Goal: Task Accomplishment & Management: Manage account settings

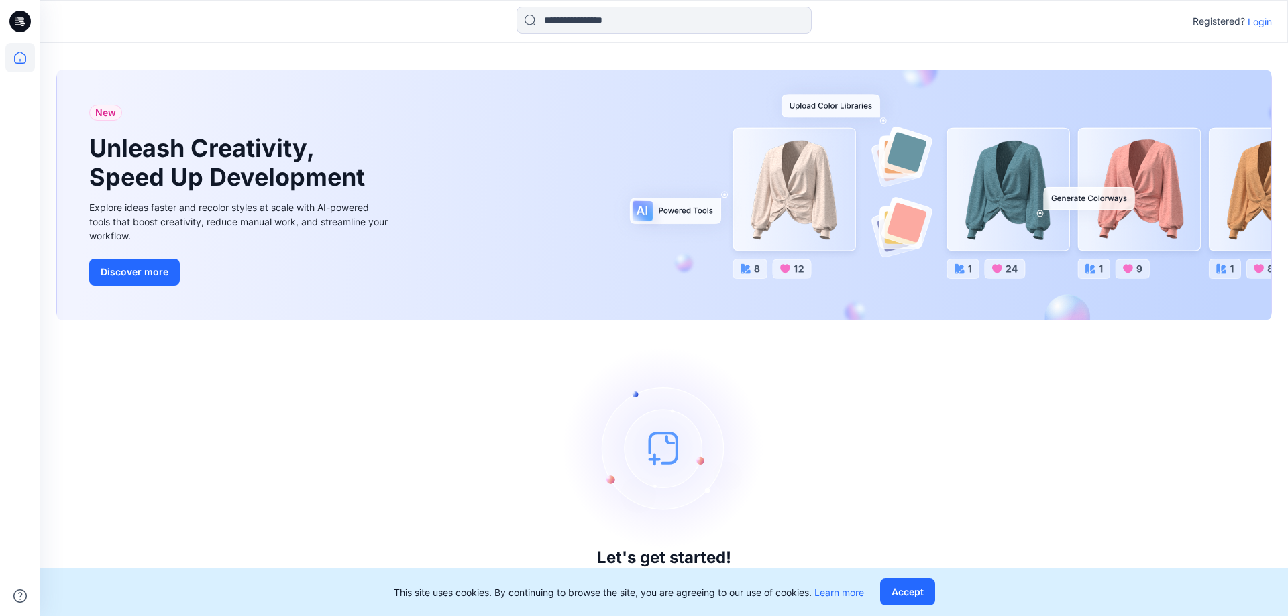
click at [1265, 25] on p "Login" at bounding box center [1260, 22] width 24 height 14
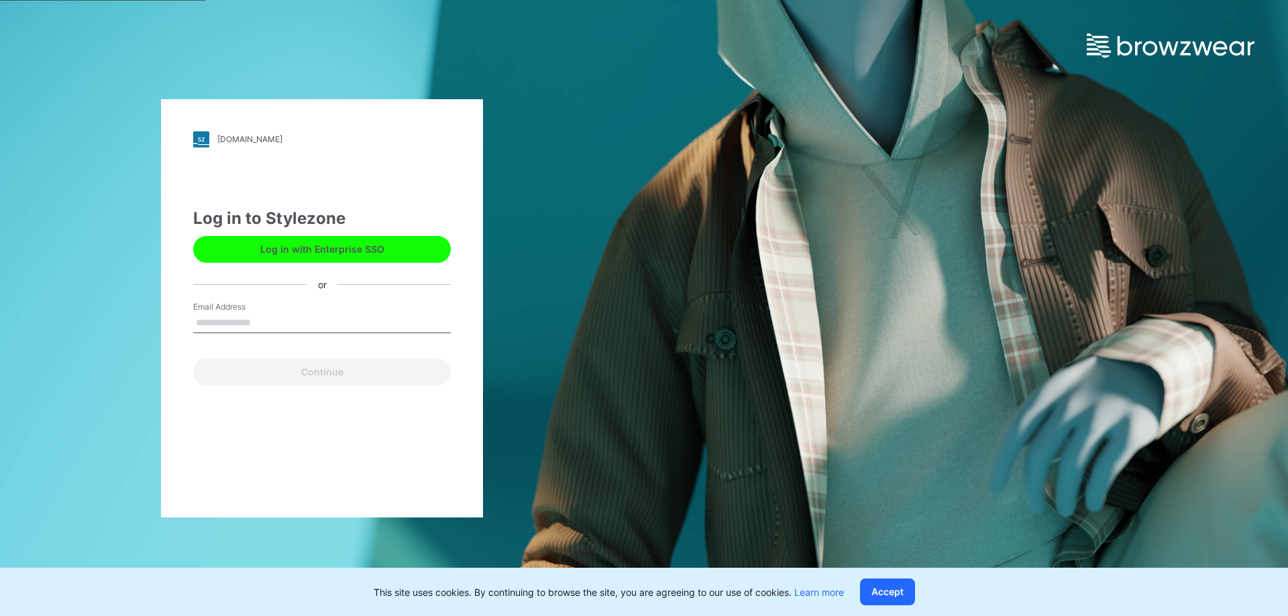
click at [237, 318] on input "Email Address" at bounding box center [322, 323] width 258 height 20
click at [226, 327] on input "Email Address" at bounding box center [322, 323] width 258 height 20
click at [231, 321] on input "Email Address" at bounding box center [322, 323] width 258 height 20
click at [232, 318] on input "Email Address" at bounding box center [322, 323] width 258 height 20
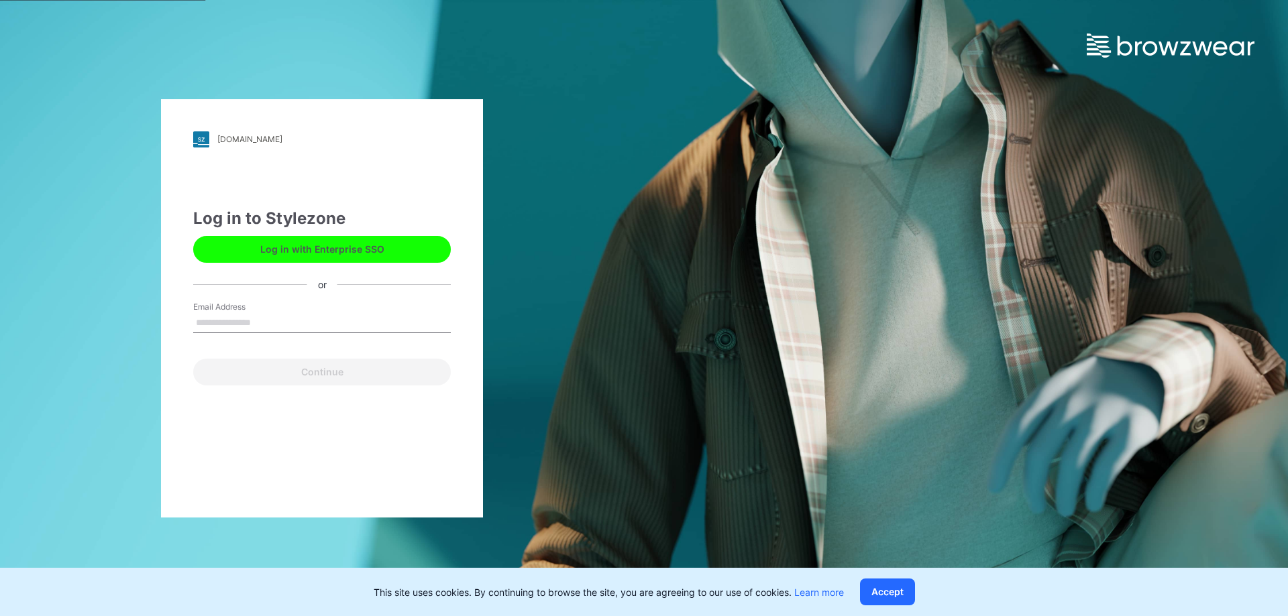
click at [232, 318] on input "Email Address" at bounding box center [322, 323] width 258 height 20
click at [881, 588] on button "Accept" at bounding box center [887, 592] width 55 height 27
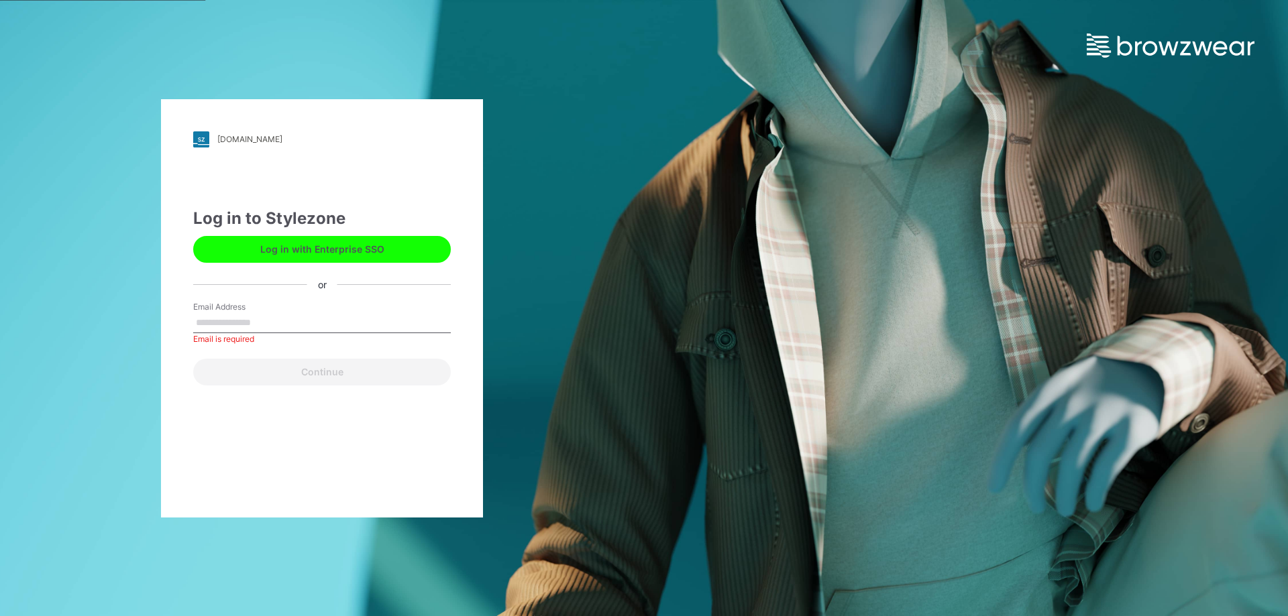
click at [244, 326] on input "Email Address" at bounding box center [322, 323] width 258 height 20
click at [211, 322] on input "Email Address" at bounding box center [322, 323] width 258 height 20
click at [221, 319] on input "**" at bounding box center [322, 323] width 258 height 20
type input "*"
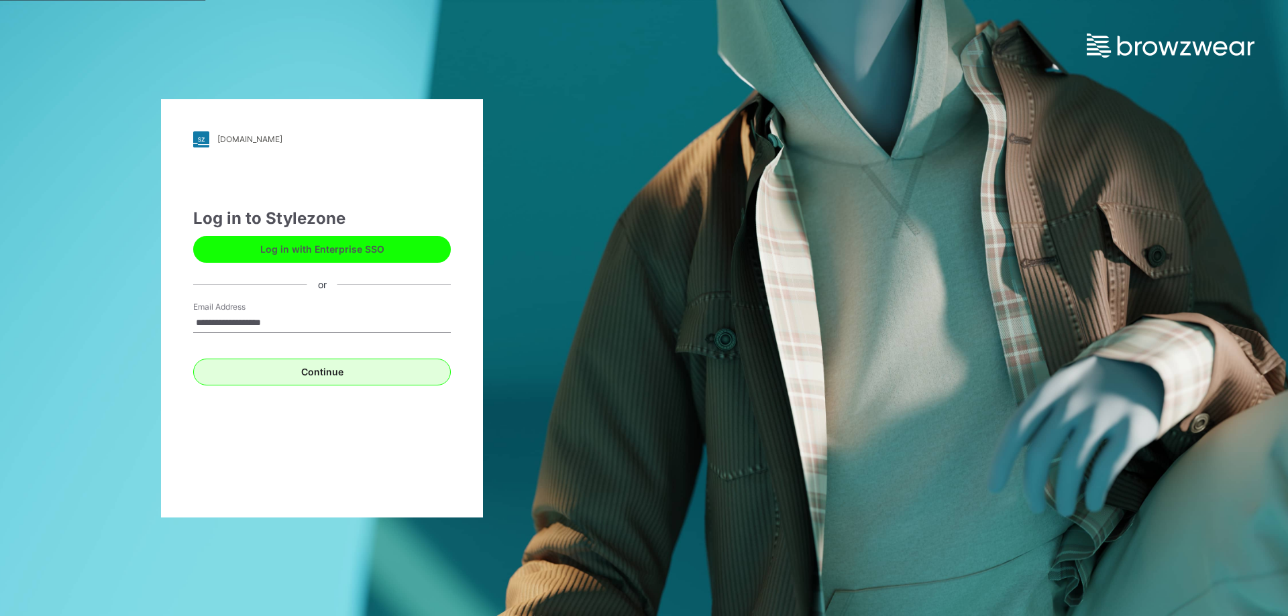
type input "**********"
click at [314, 364] on button "Continue" at bounding box center [322, 372] width 258 height 27
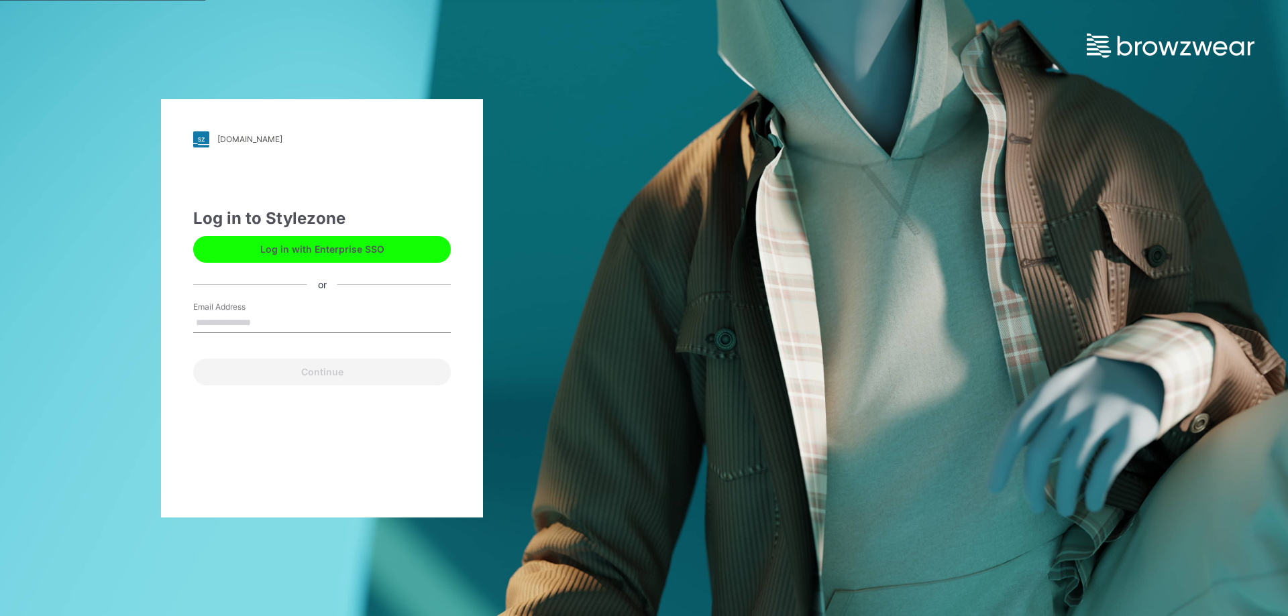
drag, startPoint x: 251, startPoint y: 330, endPoint x: 262, endPoint y: 331, distance: 11.4
click at [253, 331] on input "Email Address" at bounding box center [322, 323] width 258 height 20
type input "**********"
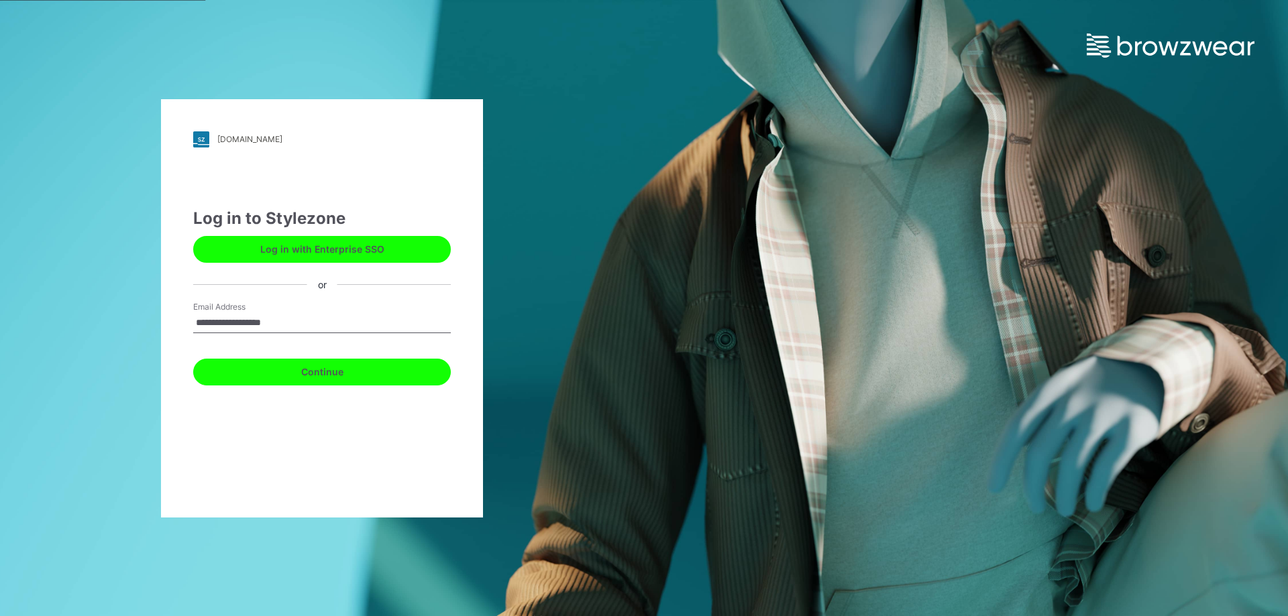
click at [284, 368] on button "Continue" at bounding box center [322, 372] width 258 height 27
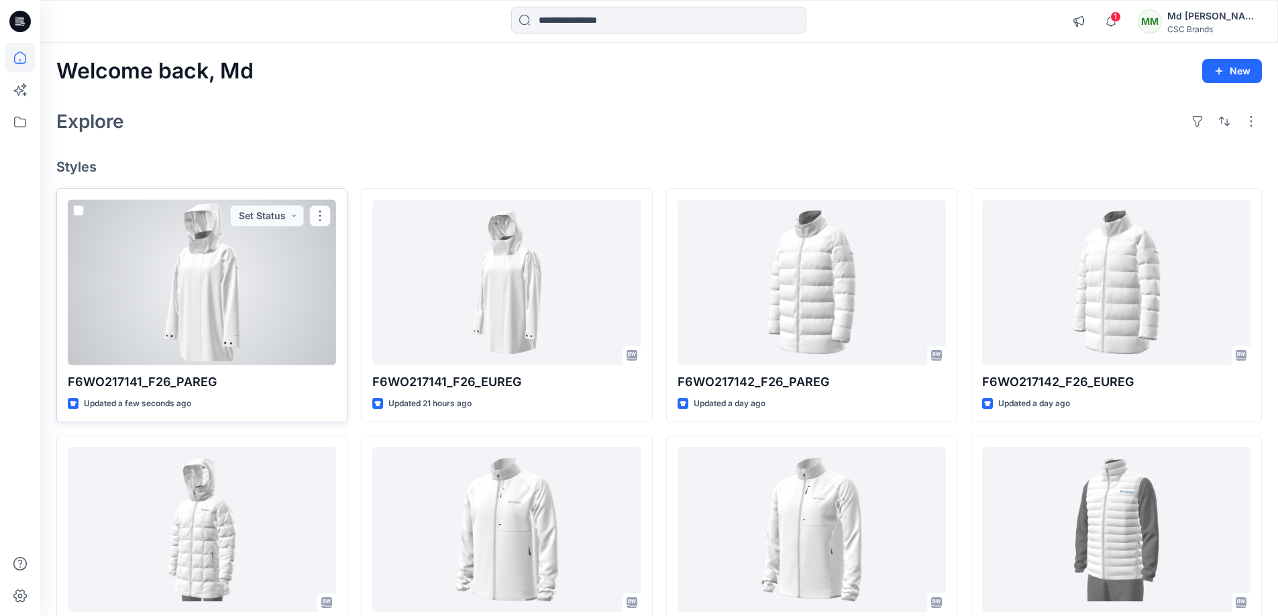
click at [223, 293] on div at bounding box center [202, 283] width 268 height 166
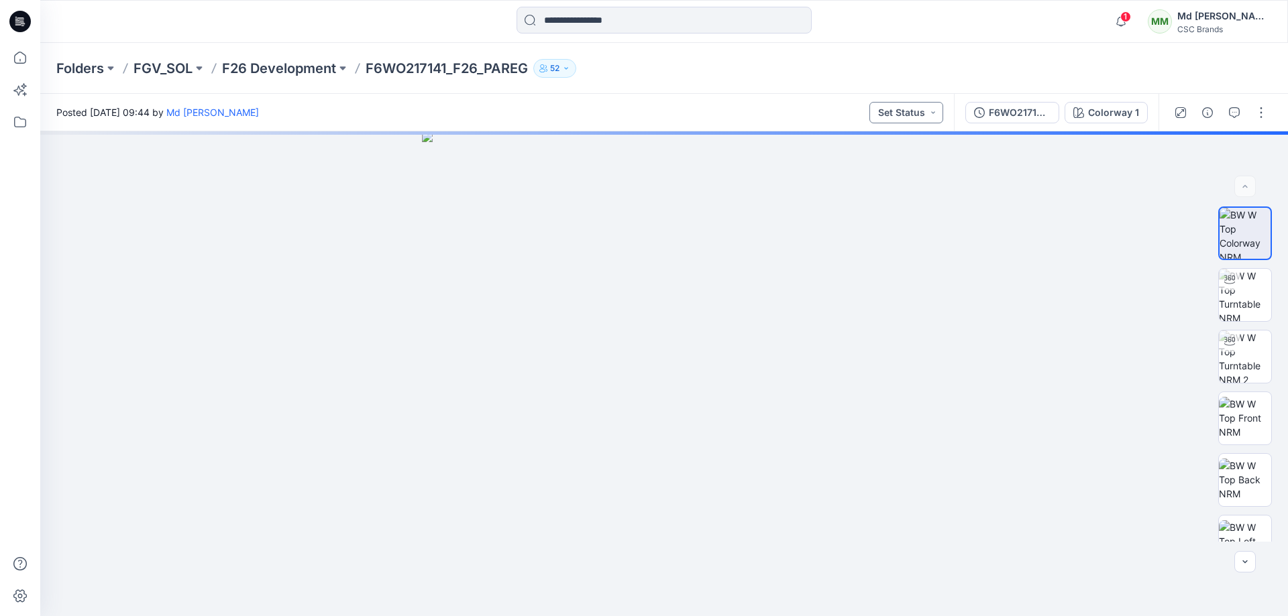
click at [938, 107] on button "Set Status" at bounding box center [906, 112] width 74 height 21
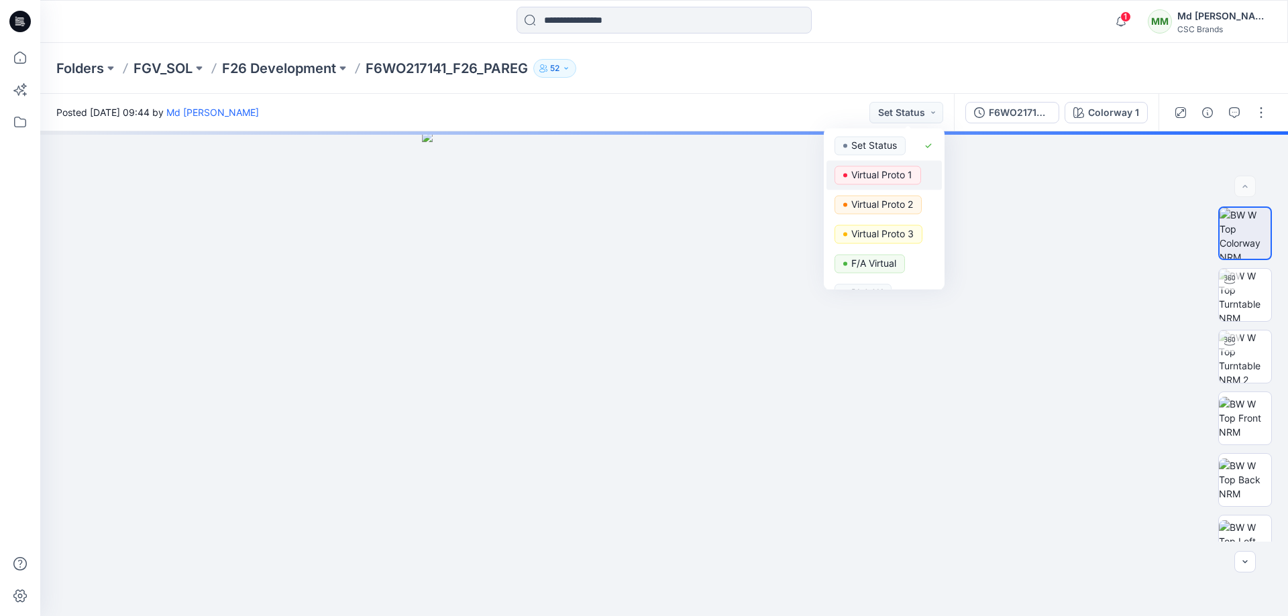
click at [904, 181] on p "Virtual Proto 1" at bounding box center [881, 174] width 61 height 17
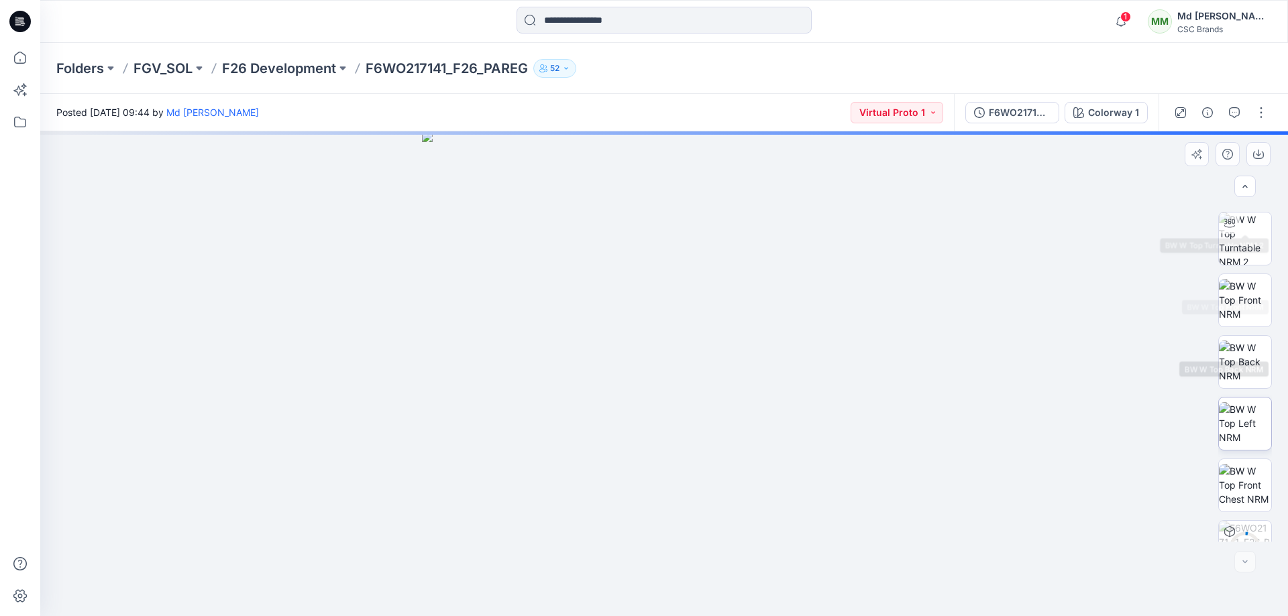
scroll to position [150, 0]
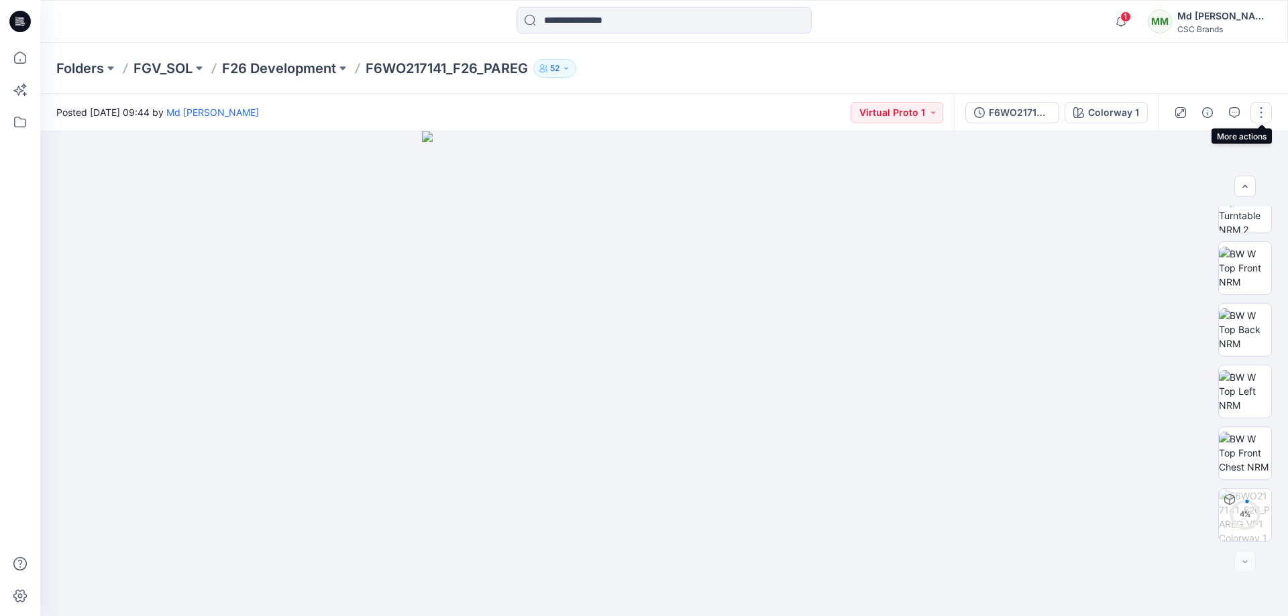
click at [1264, 111] on button "button" at bounding box center [1260, 112] width 21 height 21
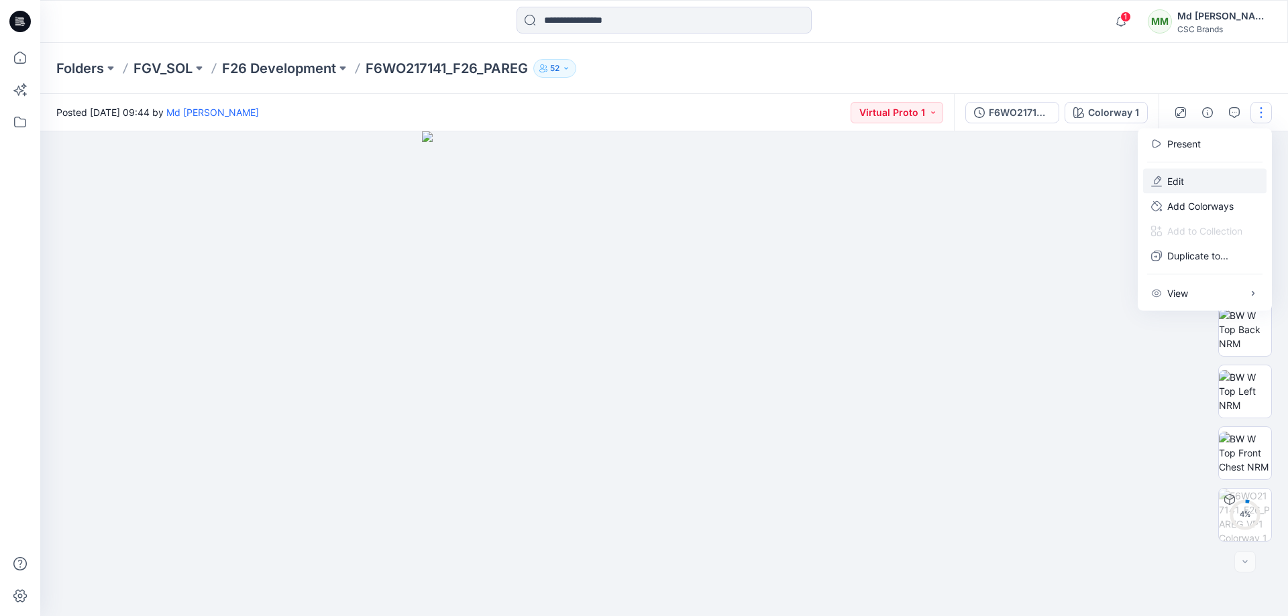
click at [1214, 180] on button "Edit" at bounding box center [1204, 181] width 123 height 25
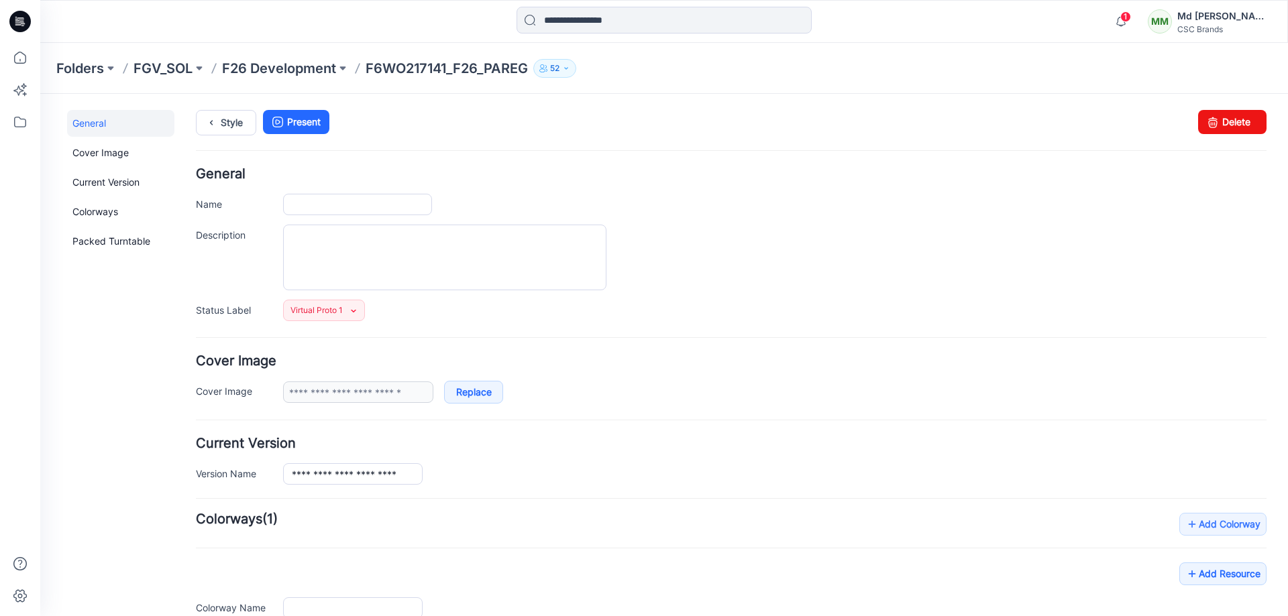
type input "**********"
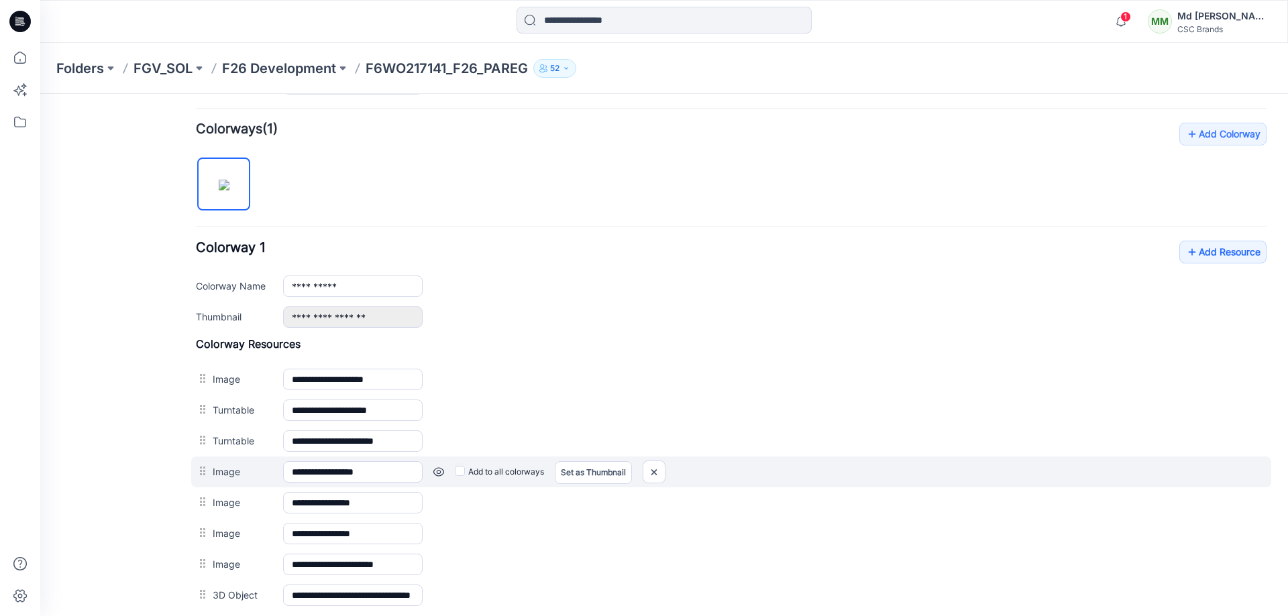
scroll to position [402, 0]
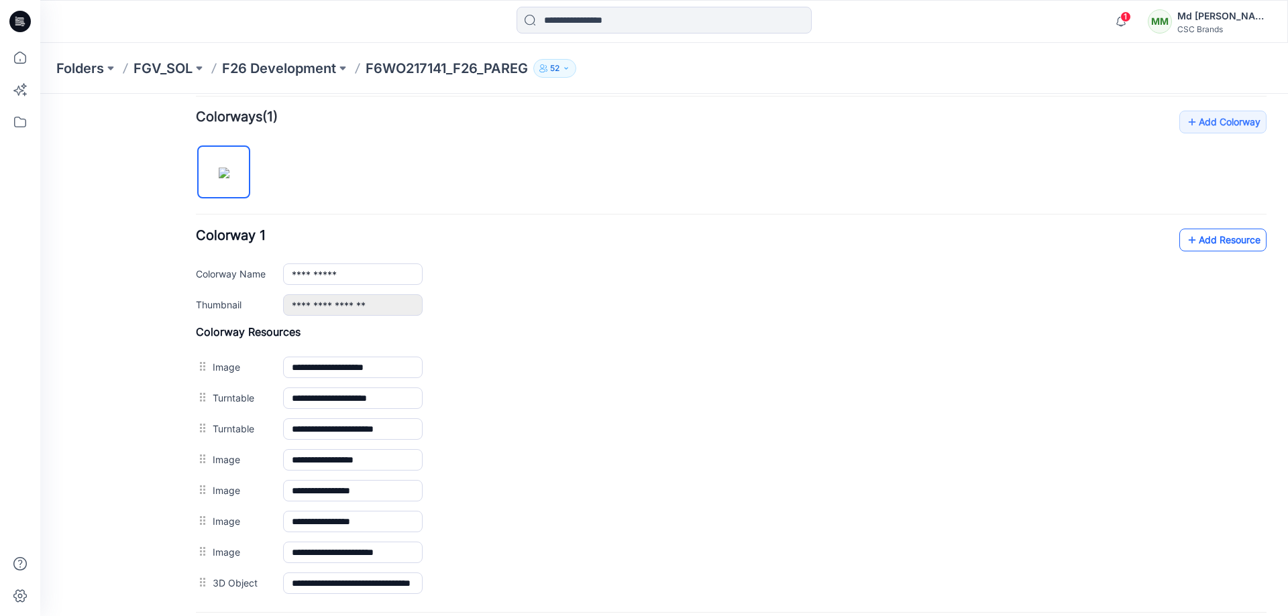
click at [1203, 241] on link "Add Resource" at bounding box center [1222, 240] width 87 height 23
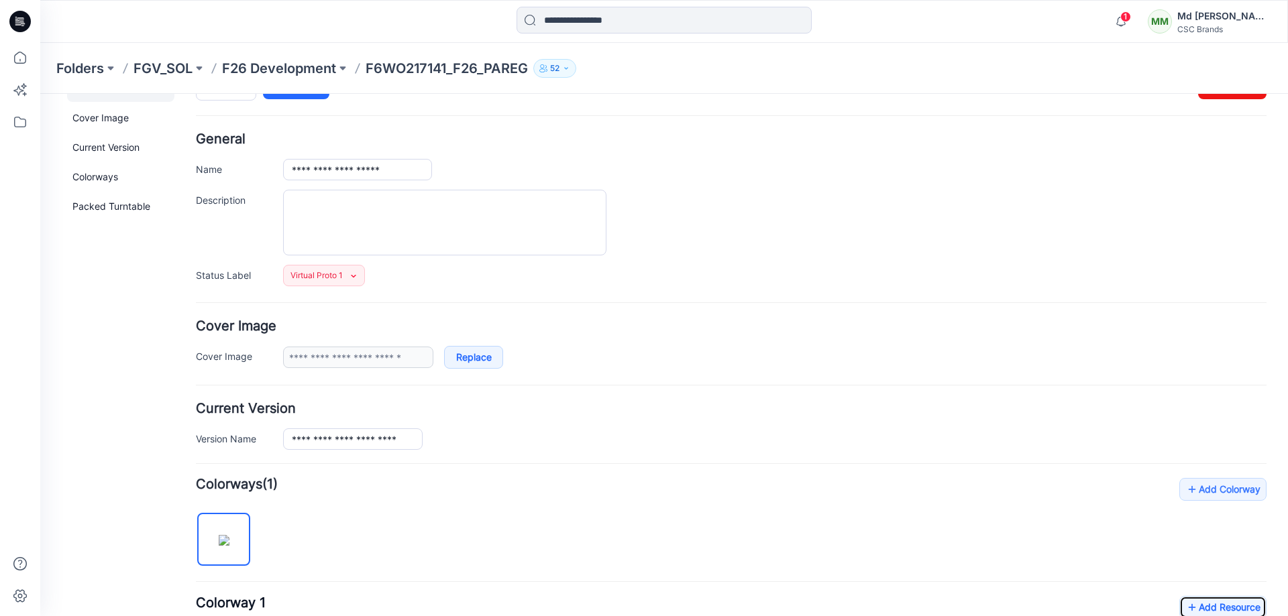
scroll to position [0, 0]
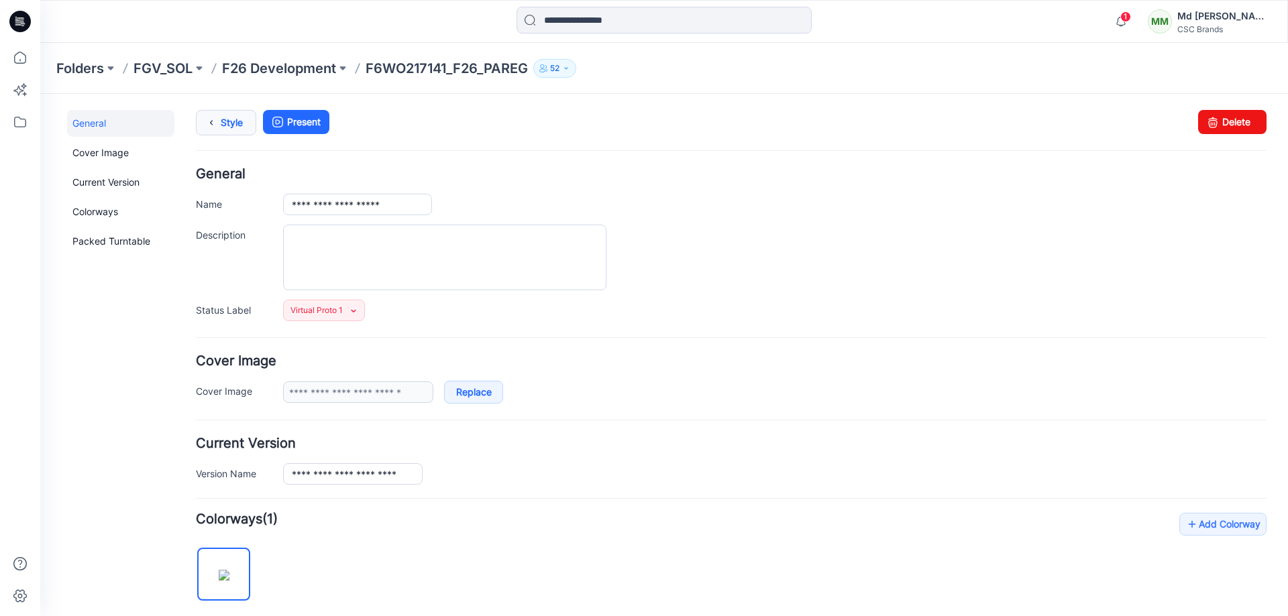
click at [224, 118] on link "Style" at bounding box center [226, 122] width 60 height 25
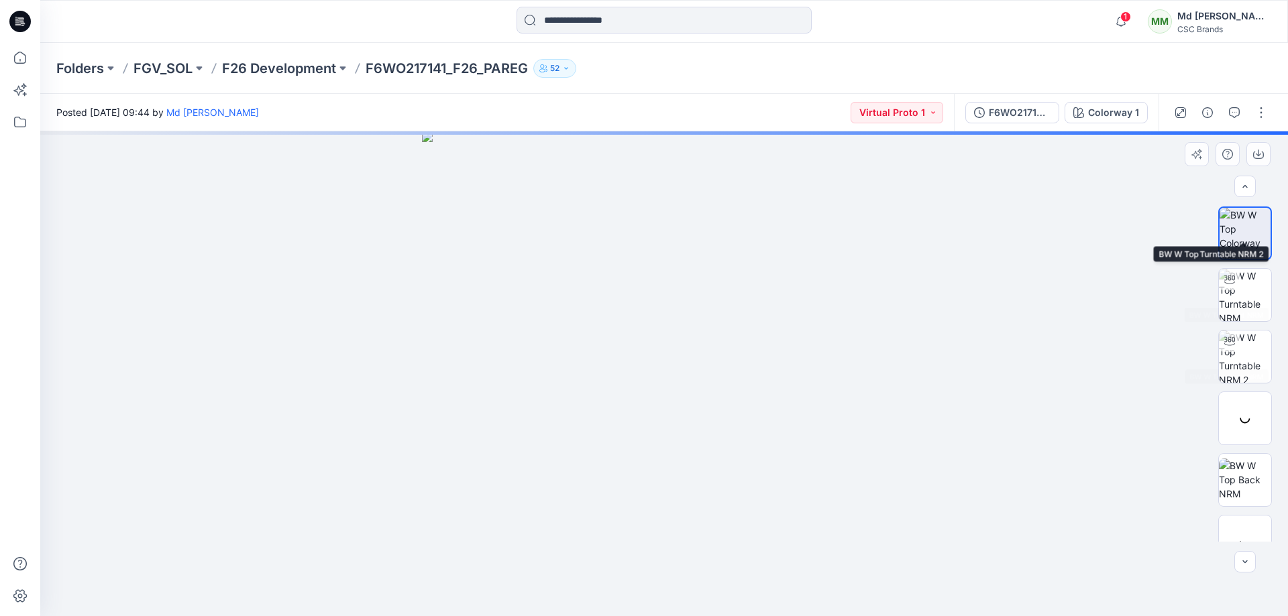
scroll to position [212, 0]
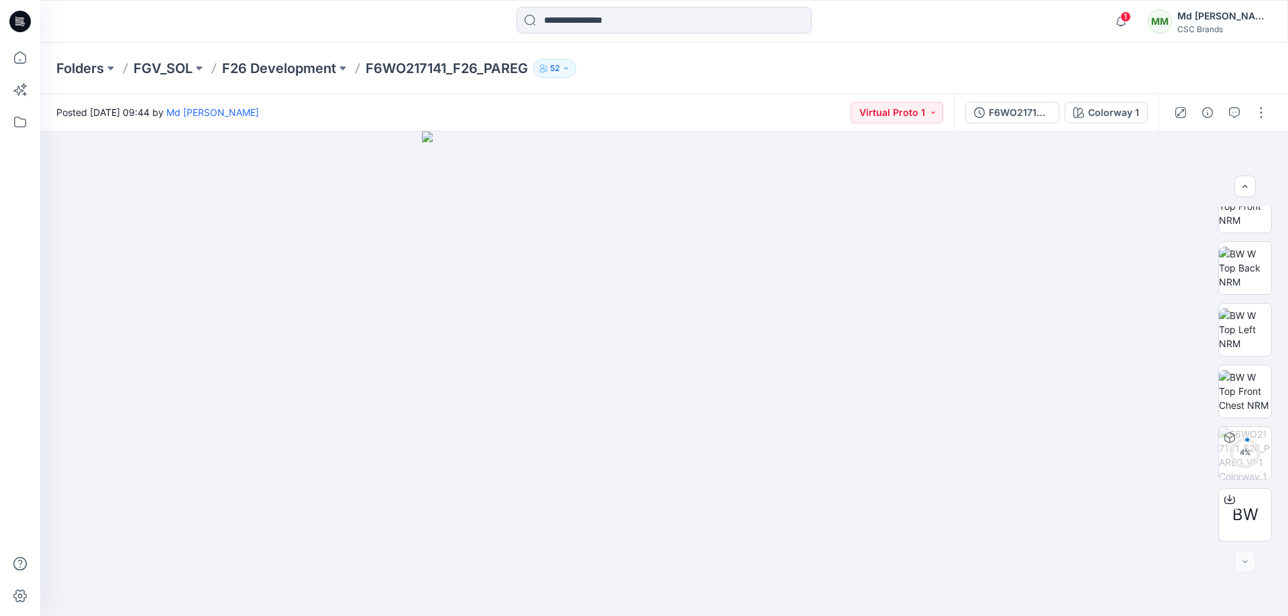
click at [28, 24] on icon at bounding box center [19, 21] width 21 height 21
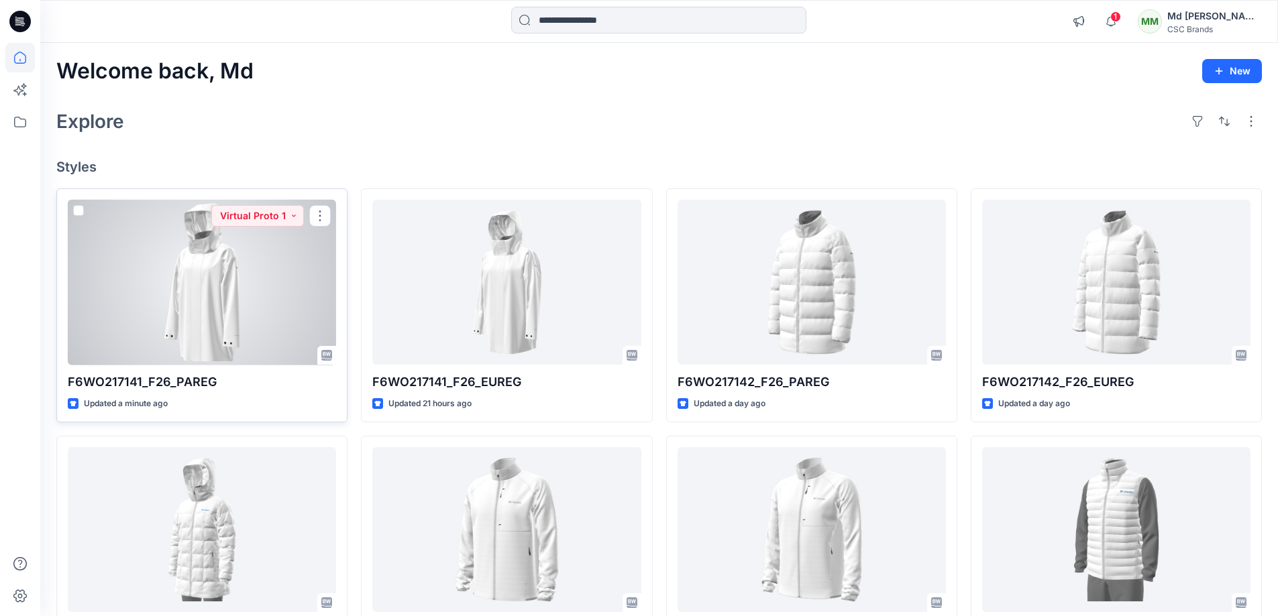
click at [271, 305] on div at bounding box center [202, 283] width 268 height 166
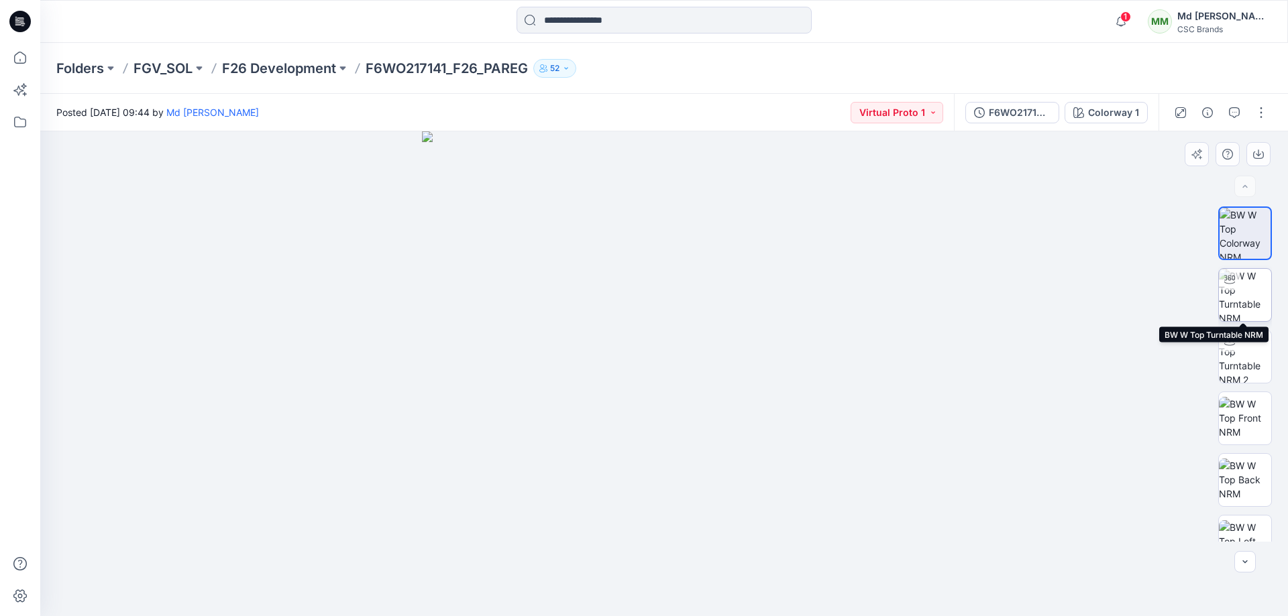
click at [1250, 299] on img at bounding box center [1245, 295] width 52 height 52
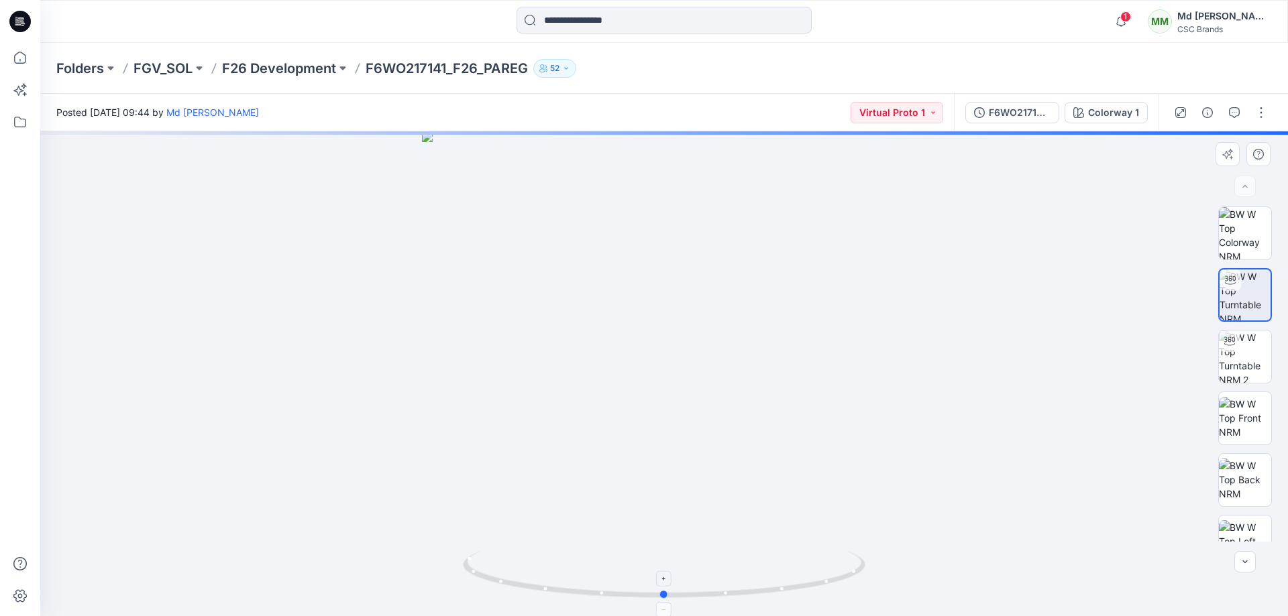
click at [668, 611] on foreignobject at bounding box center [664, 609] width 15 height 15
click at [658, 578] on div at bounding box center [664, 579] width 15 height 15
click at [666, 610] on foreignobject at bounding box center [664, 609] width 15 height 15
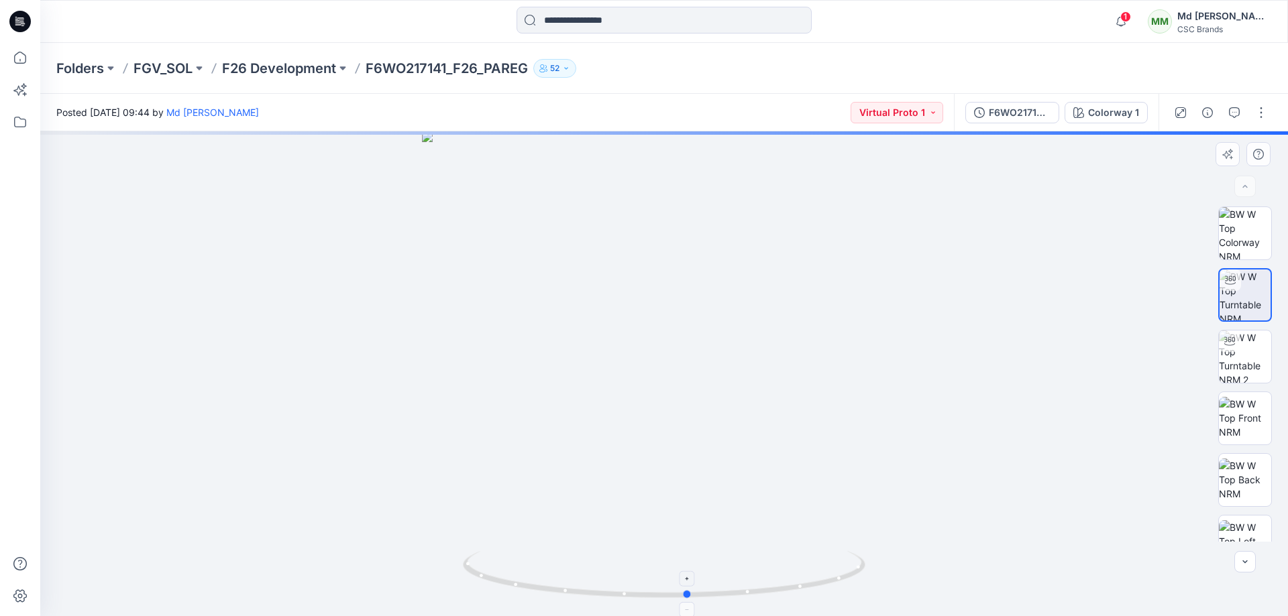
drag, startPoint x: 669, startPoint y: 597, endPoint x: 693, endPoint y: 598, distance: 24.2
click at [693, 598] on icon at bounding box center [666, 576] width 406 height 50
drag, startPoint x: 693, startPoint y: 598, endPoint x: 745, endPoint y: 598, distance: 52.3
click at [745, 598] on icon at bounding box center [666, 576] width 406 height 50
drag, startPoint x: 744, startPoint y: 597, endPoint x: 780, endPoint y: 594, distance: 36.4
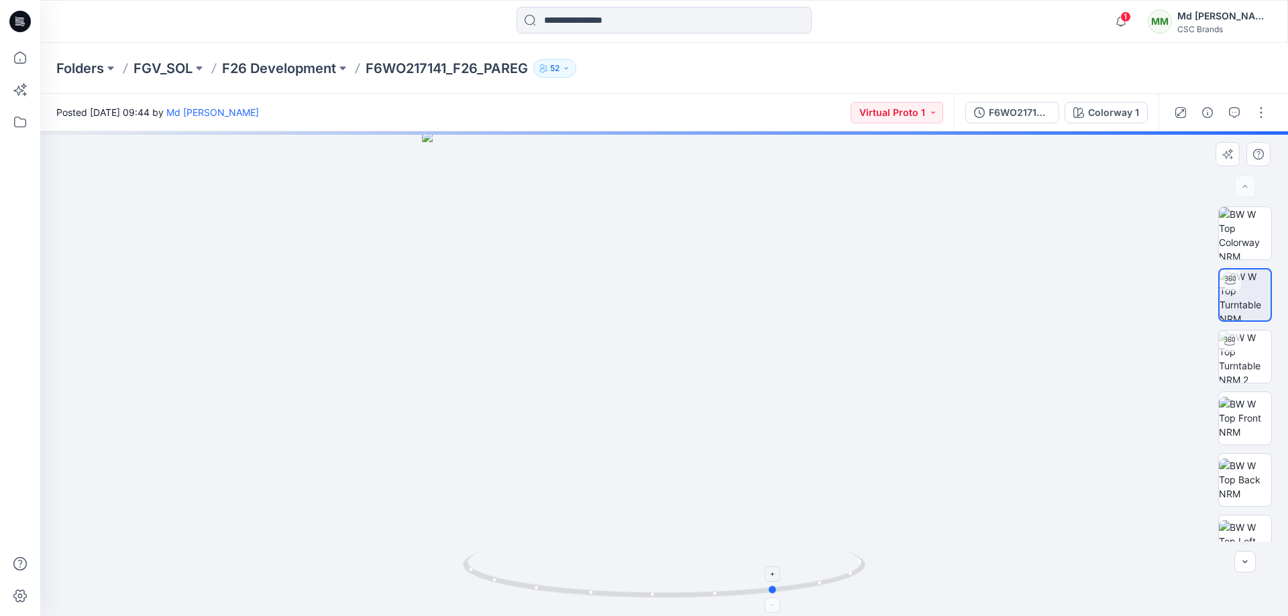
click at [780, 594] on icon at bounding box center [666, 576] width 406 height 50
drag, startPoint x: 775, startPoint y: 597, endPoint x: 808, endPoint y: 596, distance: 32.9
click at [808, 596] on icon at bounding box center [666, 576] width 406 height 50
drag, startPoint x: 808, startPoint y: 588, endPoint x: 827, endPoint y: 586, distance: 18.8
click at [827, 586] on icon at bounding box center [666, 576] width 406 height 50
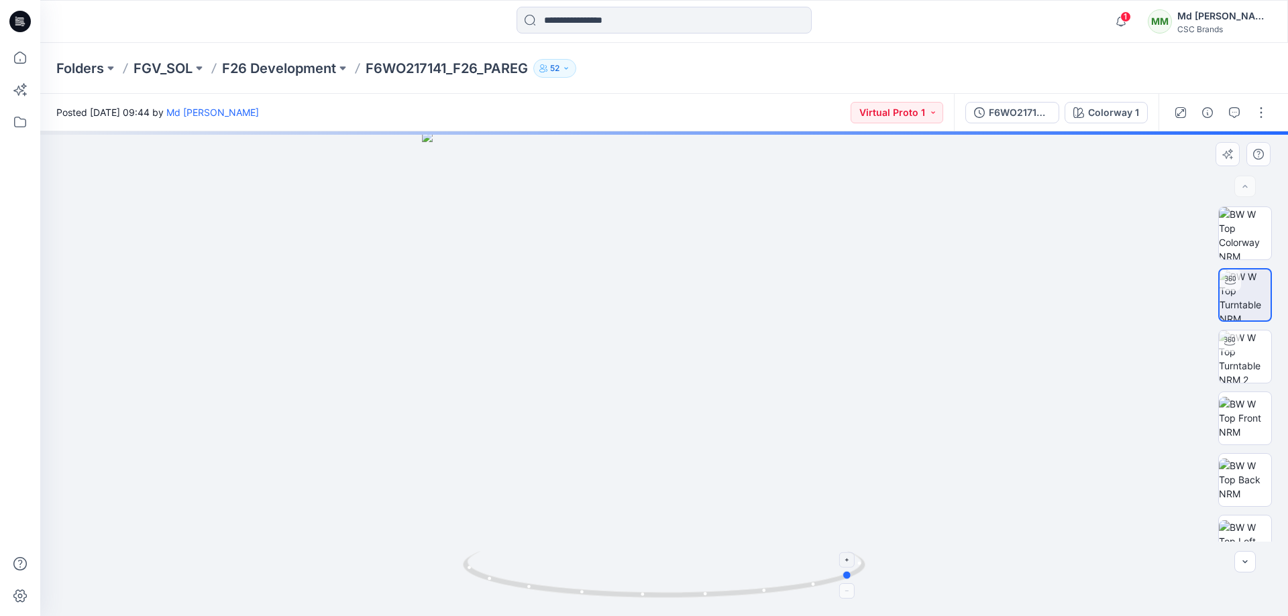
drag, startPoint x: 824, startPoint y: 586, endPoint x: 850, endPoint y: 580, distance: 26.1
click at [850, 580] on icon at bounding box center [666, 576] width 406 height 50
drag, startPoint x: 847, startPoint y: 580, endPoint x: 684, endPoint y: 586, distance: 162.4
click at [684, 586] on icon at bounding box center [666, 576] width 406 height 50
click at [1257, 420] on img at bounding box center [1245, 418] width 52 height 42
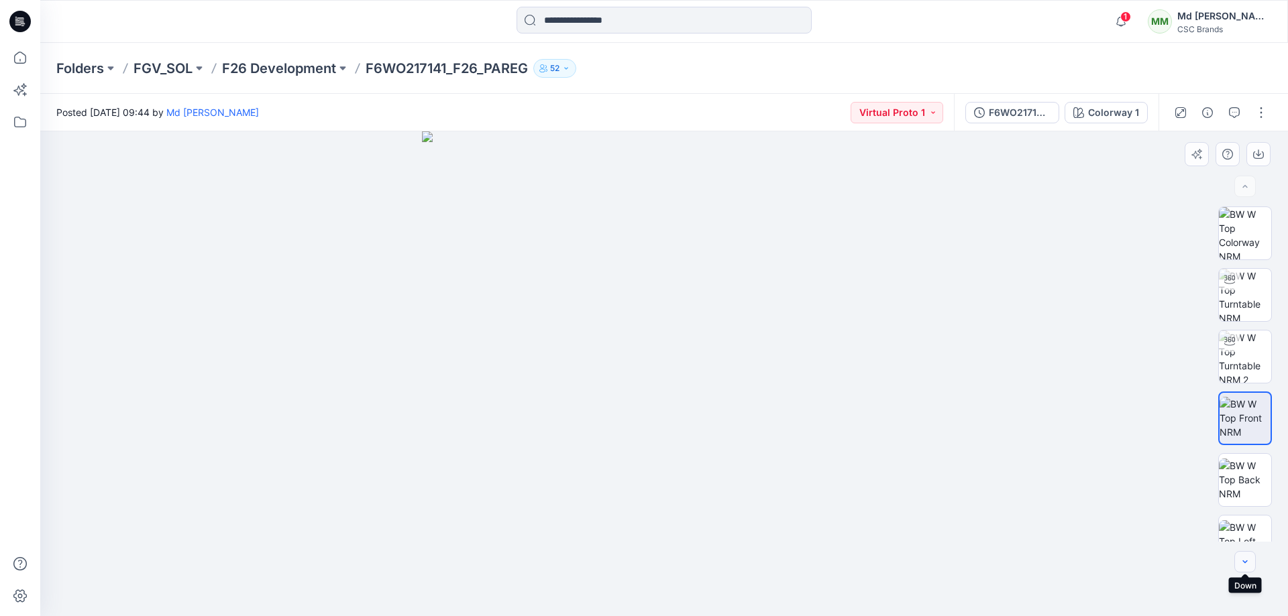
click at [1244, 559] on icon "button" at bounding box center [1245, 562] width 11 height 11
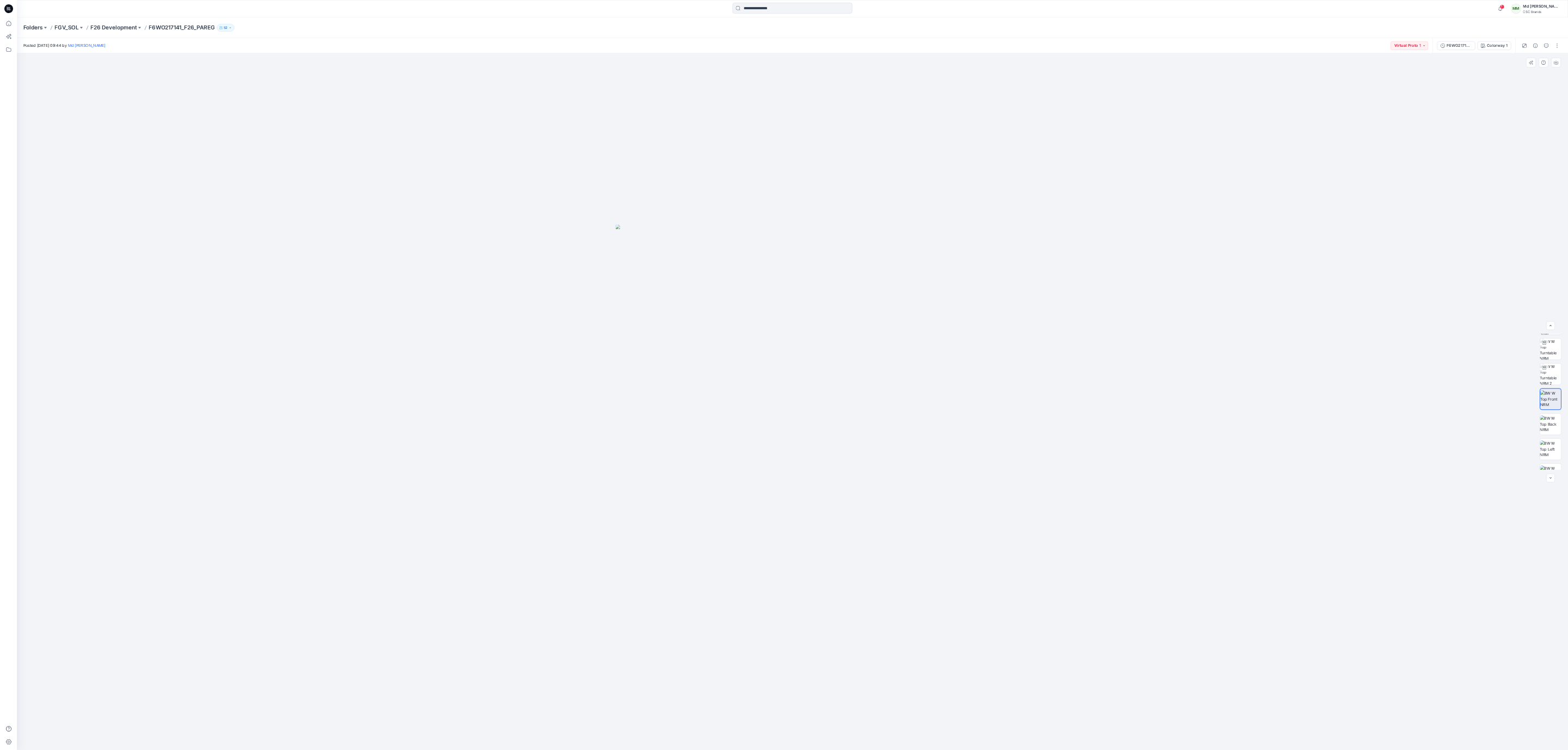
scroll to position [42, 0]
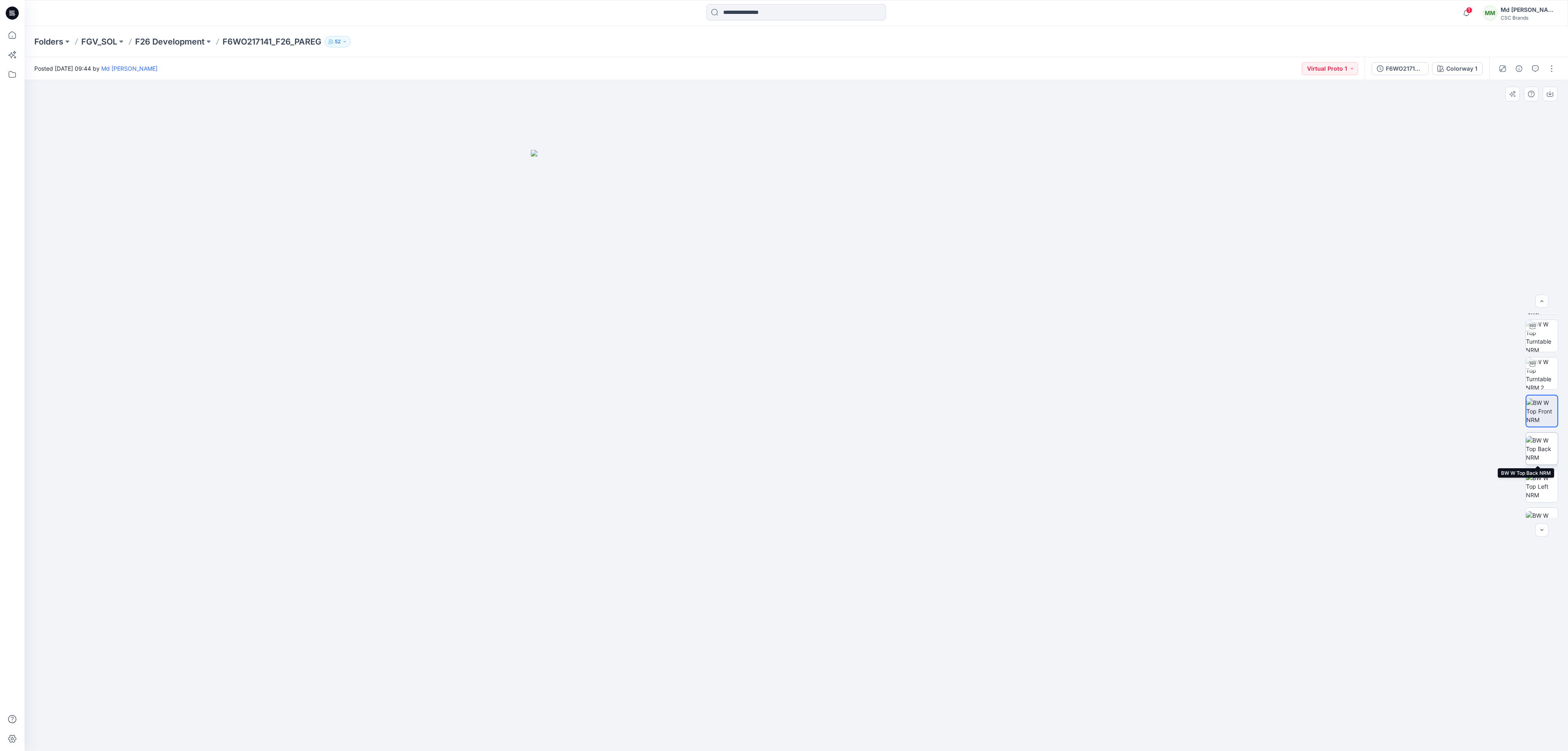
click at [783, 375] on img at bounding box center [1542, 449] width 32 height 26
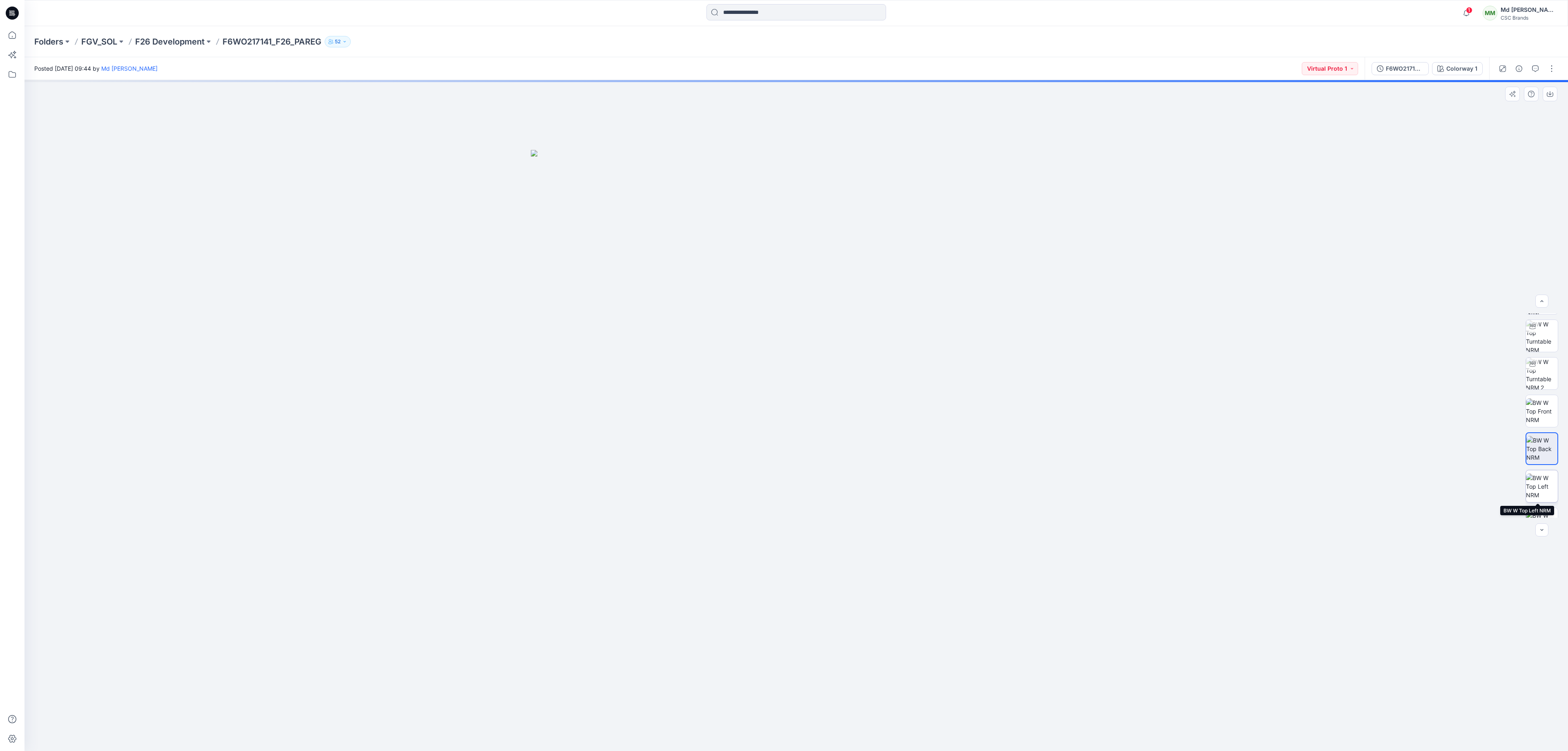
click at [783, 375] on img at bounding box center [1542, 486] width 32 height 26
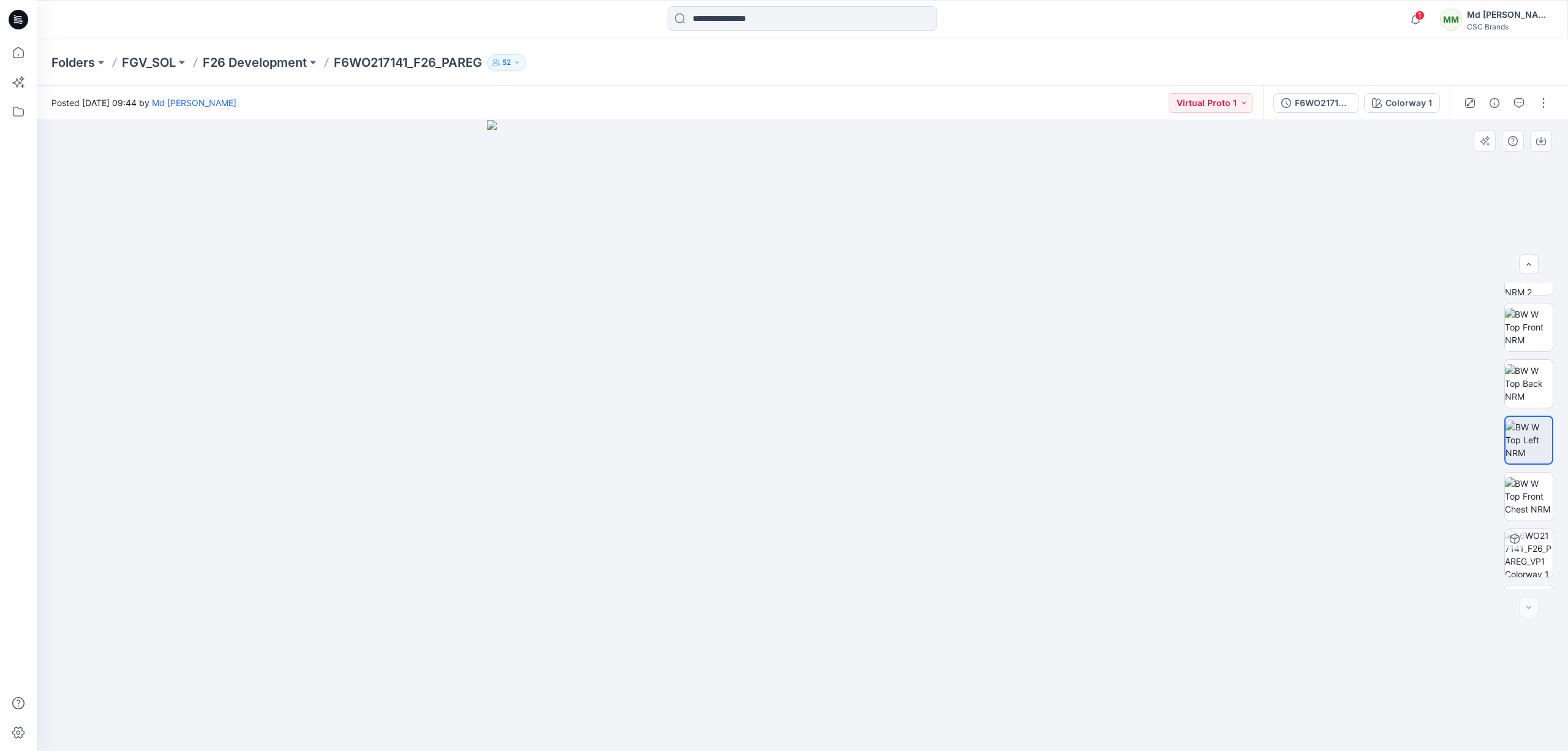
scroll to position [194, 0]
click at [1175, 446] on img at bounding box center [1529, 451] width 47 height 38
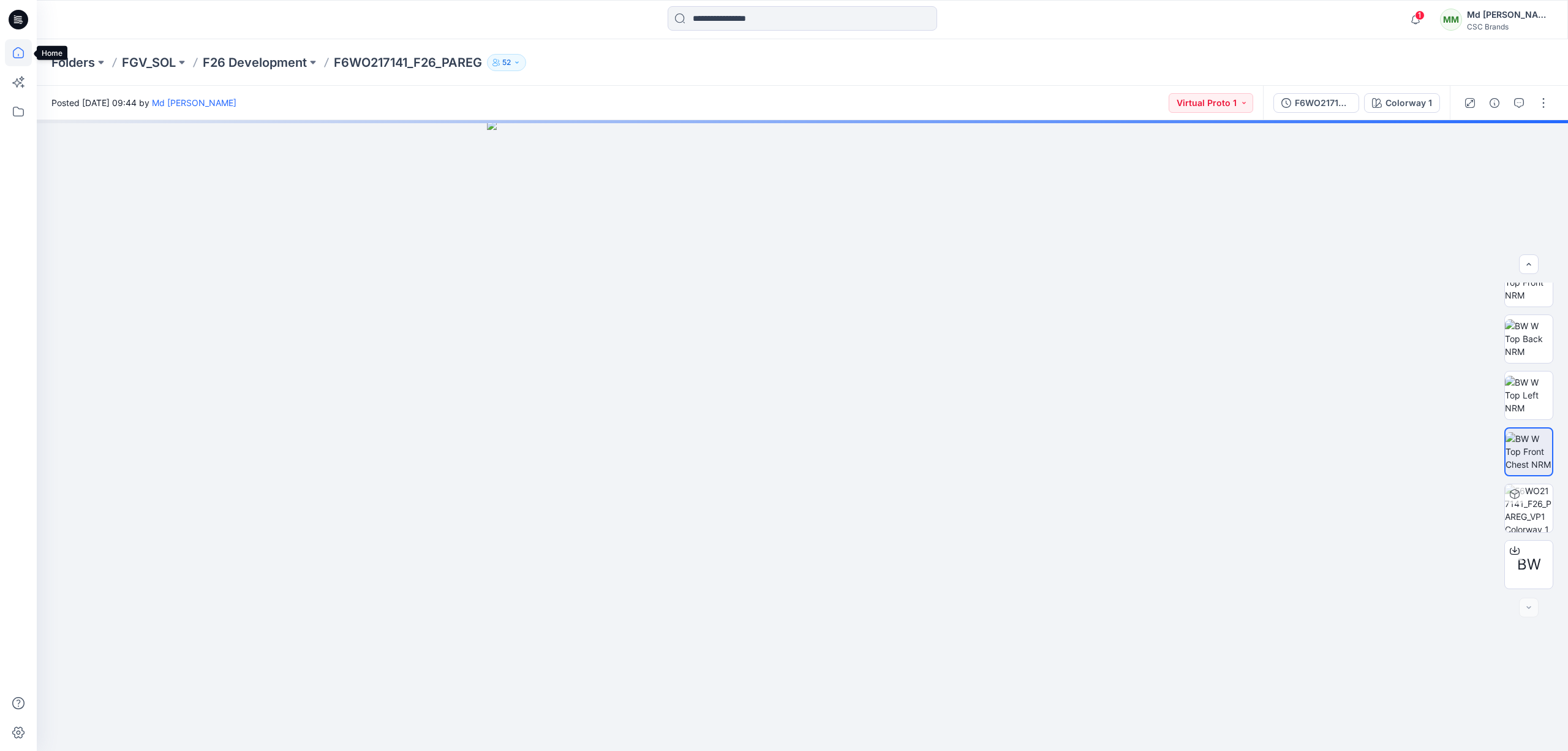
click at [16, 51] on icon at bounding box center [18, 53] width 27 height 27
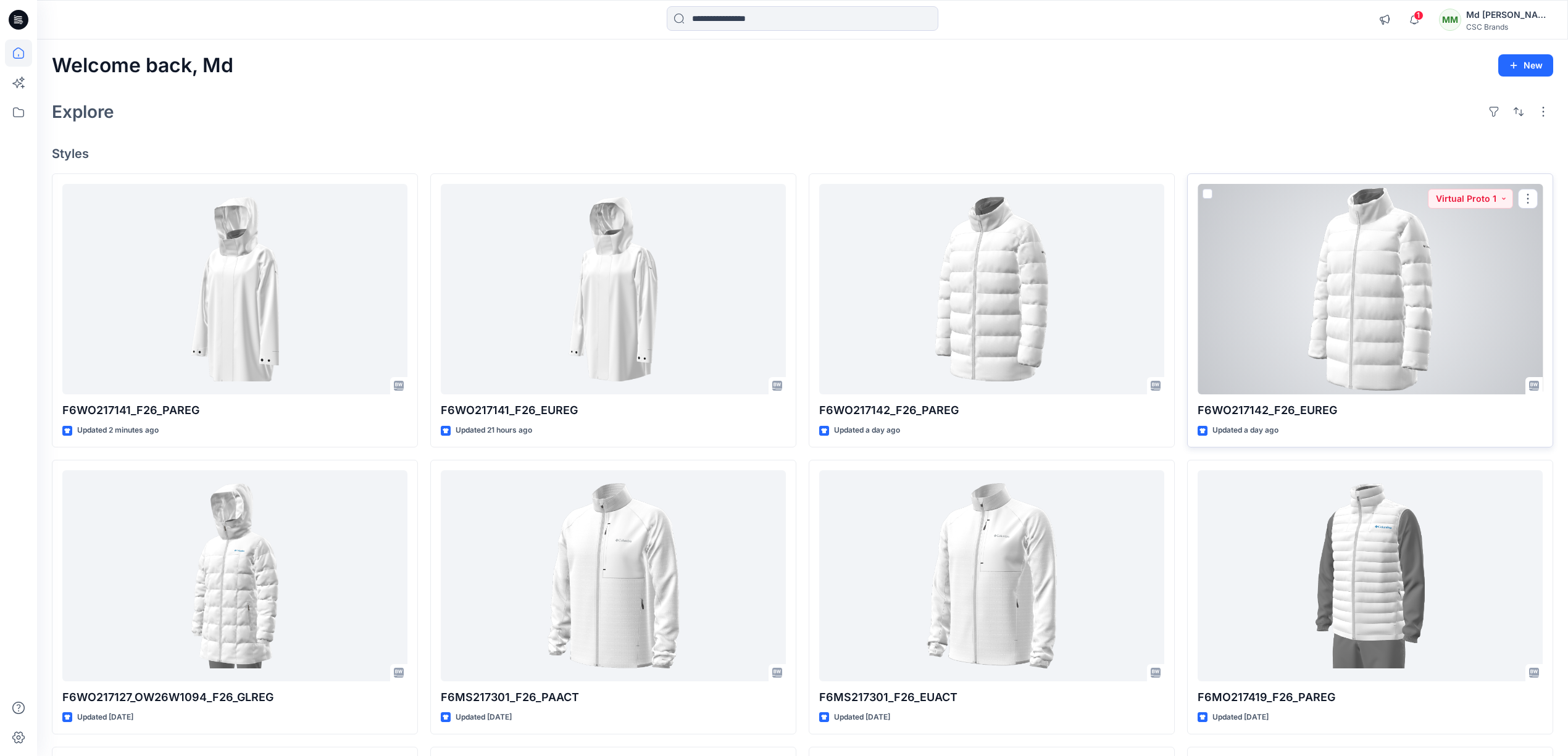
click at [1184, 284] on div at bounding box center [1369, 289] width 345 height 211
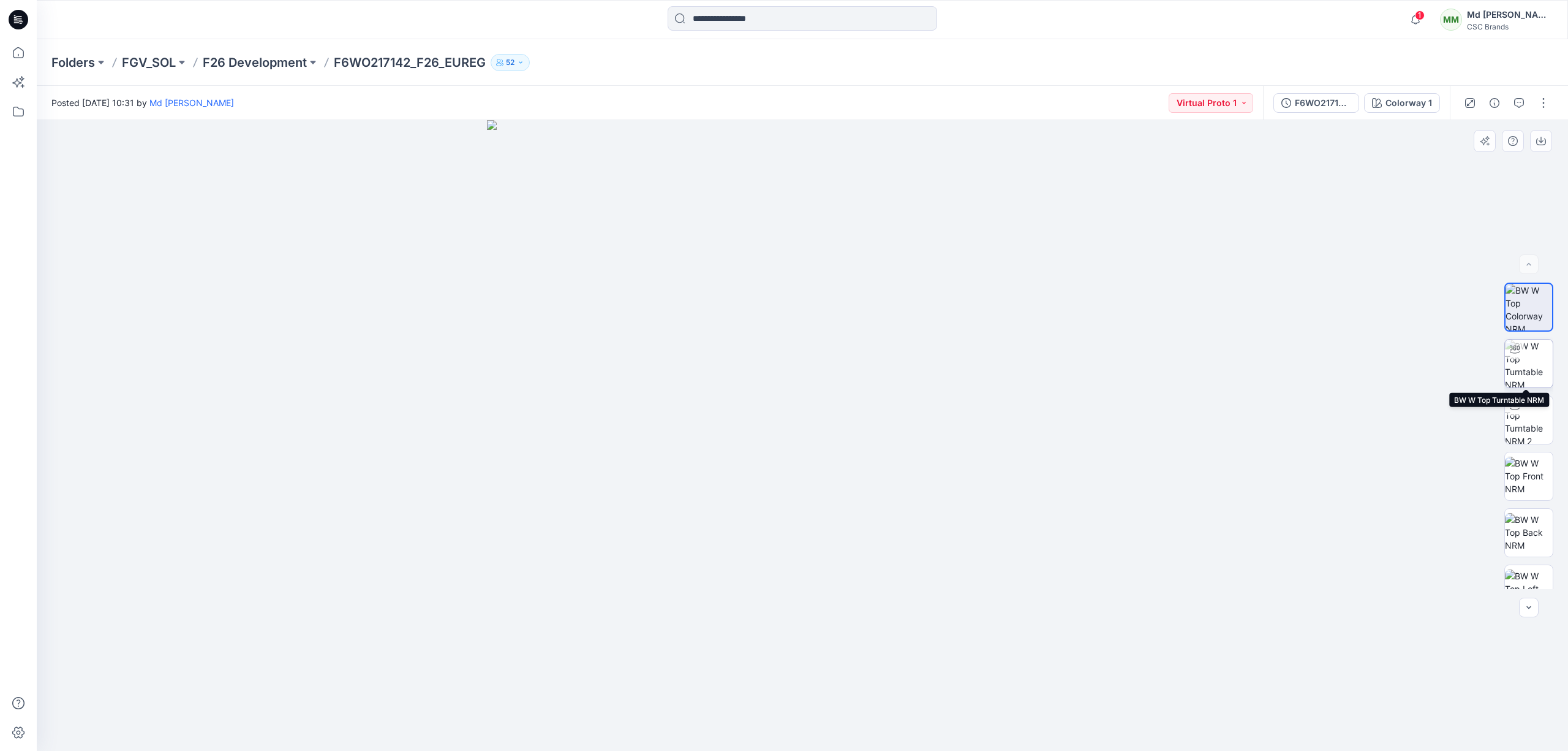
click at [1175, 358] on img at bounding box center [1529, 364] width 47 height 48
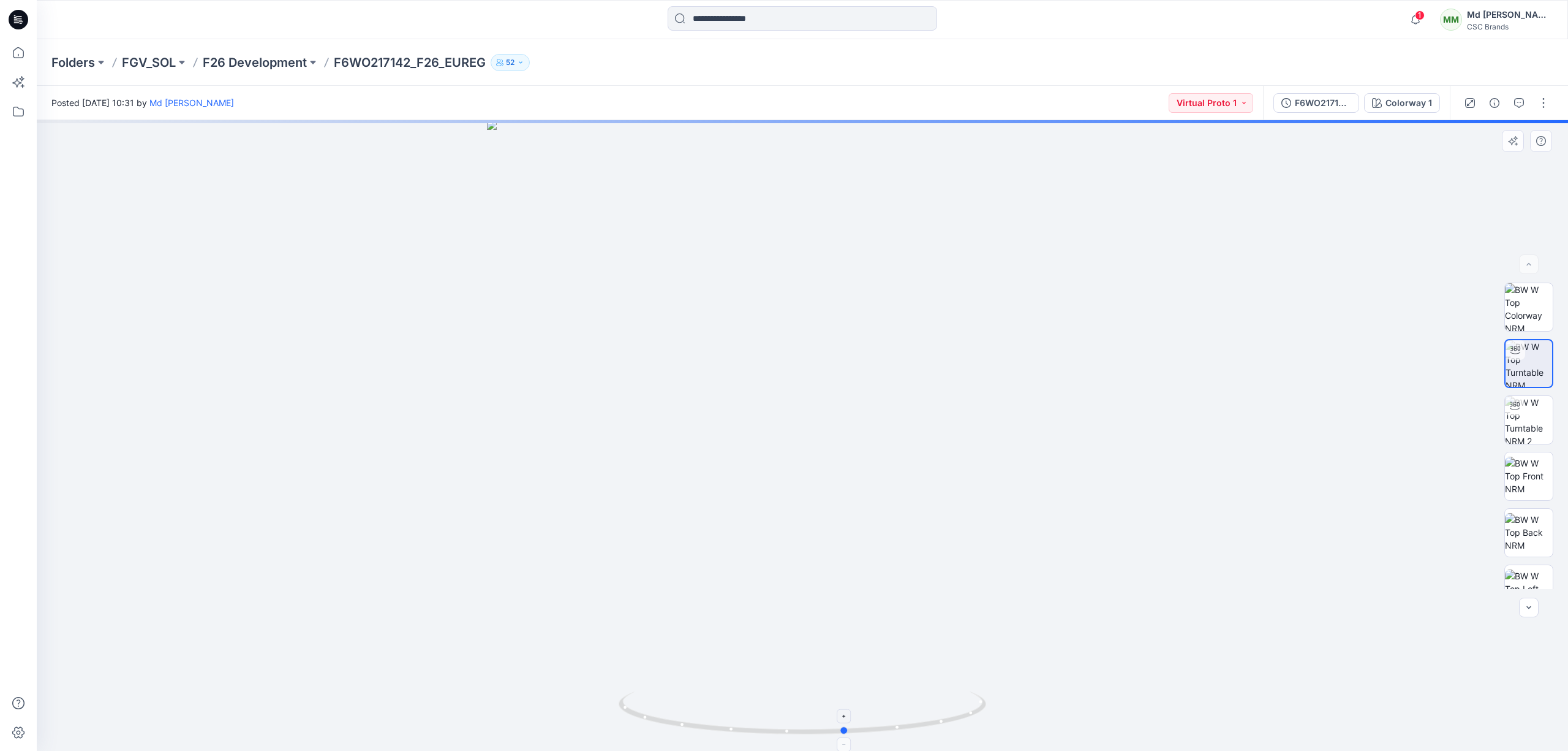
drag, startPoint x: 810, startPoint y: 733, endPoint x: 855, endPoint y: 735, distance: 45.0
click at [855, 563] on icon at bounding box center [805, 714] width 371 height 46
drag, startPoint x: 855, startPoint y: 735, endPoint x: 902, endPoint y: 729, distance: 47.4
click at [902, 563] on icon at bounding box center [805, 714] width 371 height 46
drag, startPoint x: 903, startPoint y: 726, endPoint x: 971, endPoint y: 735, distance: 68.6
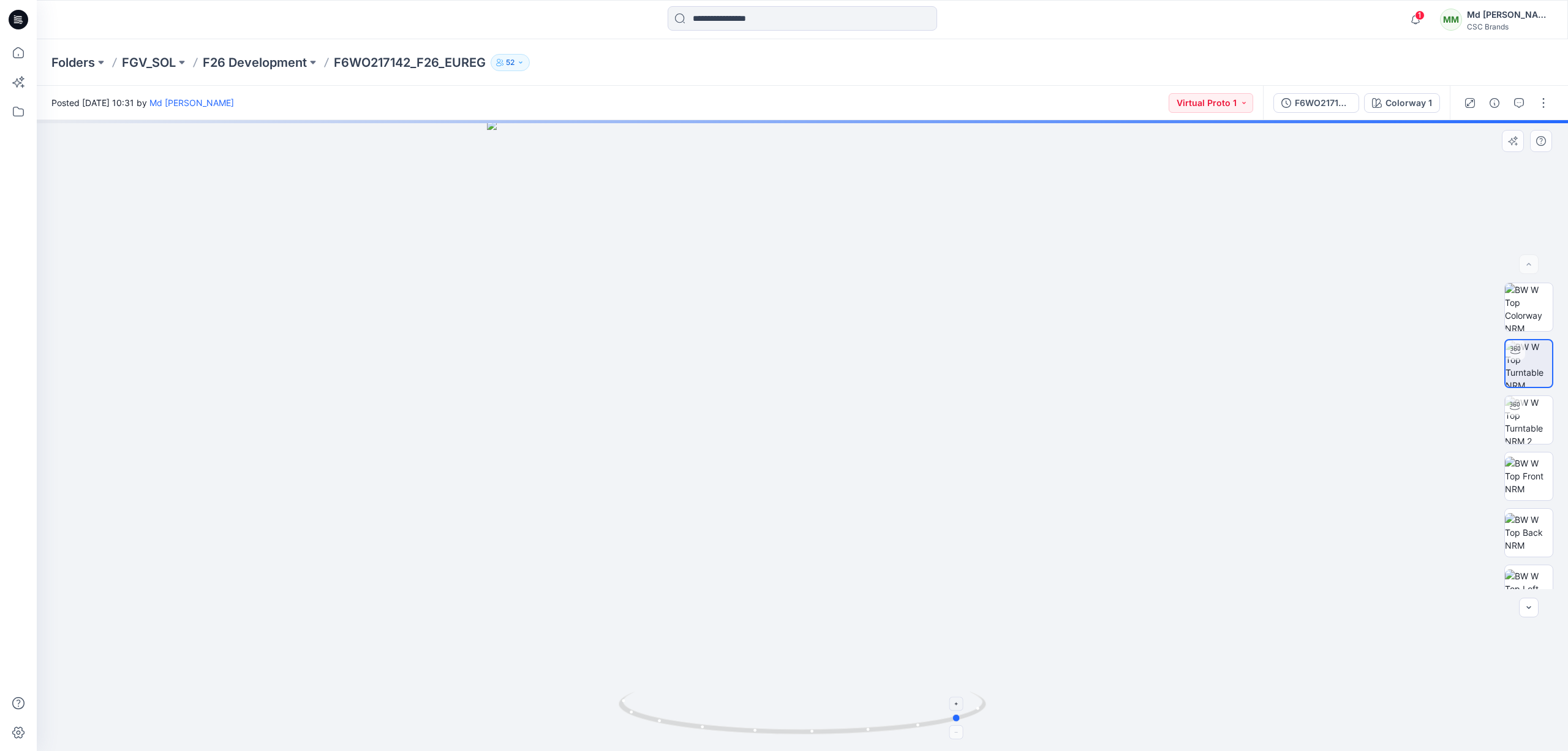
click at [971, 563] on icon at bounding box center [805, 714] width 371 height 46
drag, startPoint x: 965, startPoint y: 728, endPoint x: 1026, endPoint y: 722, distance: 61.3
click at [1026, 563] on div at bounding box center [802, 435] width 1531 height 630
drag, startPoint x: 870, startPoint y: 733, endPoint x: 1004, endPoint y: 716, distance: 135.1
click at [1004, 563] on div at bounding box center [802, 435] width 1531 height 630
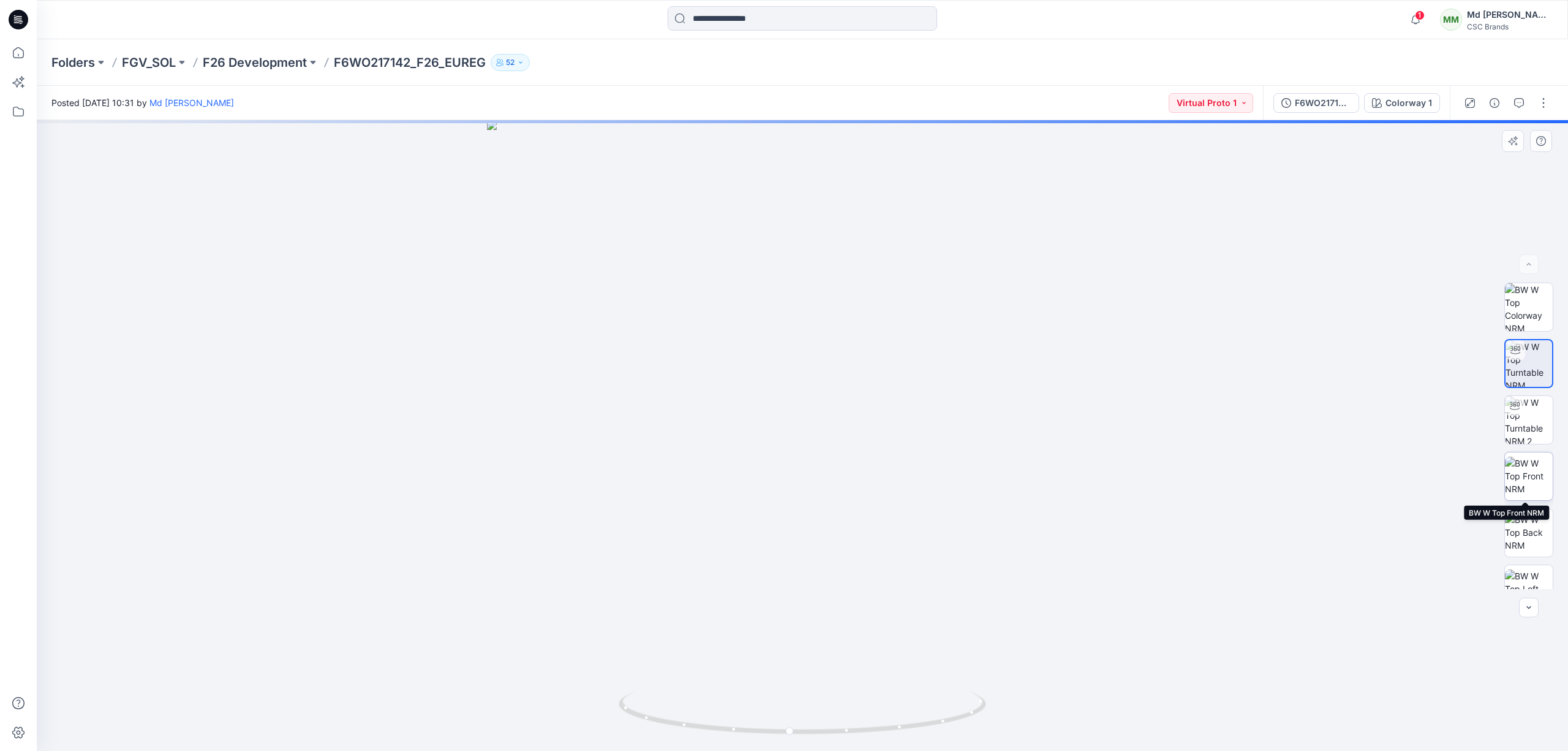
click at [1175, 466] on img at bounding box center [1529, 476] width 47 height 38
